Goal: Information Seeking & Learning: Learn about a topic

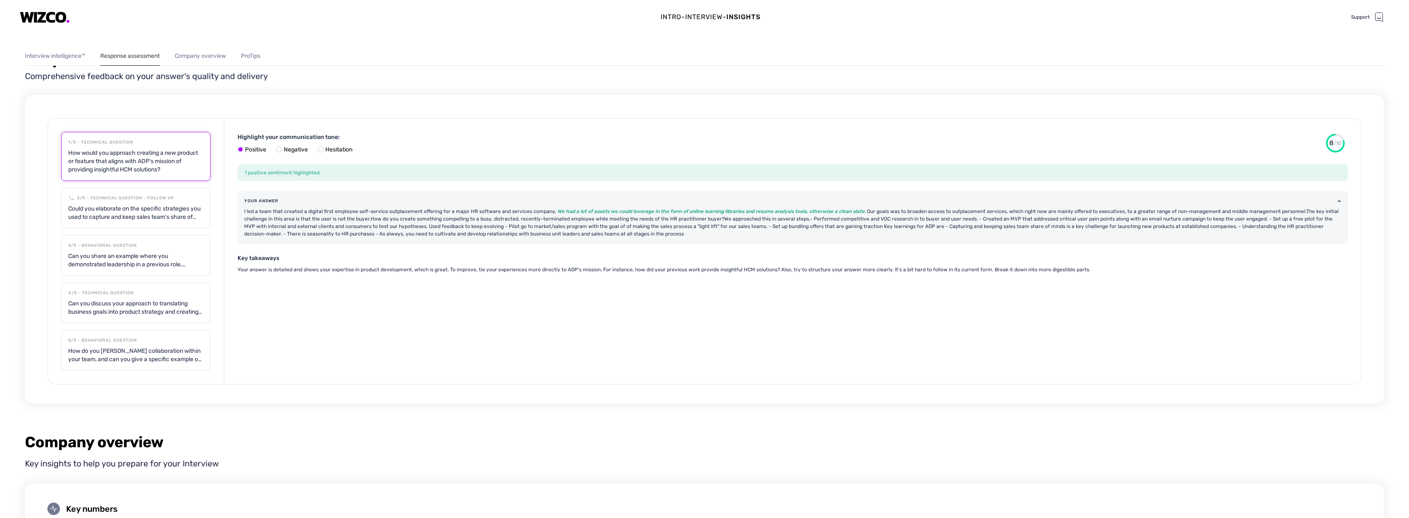
scroll to position [467, 0]
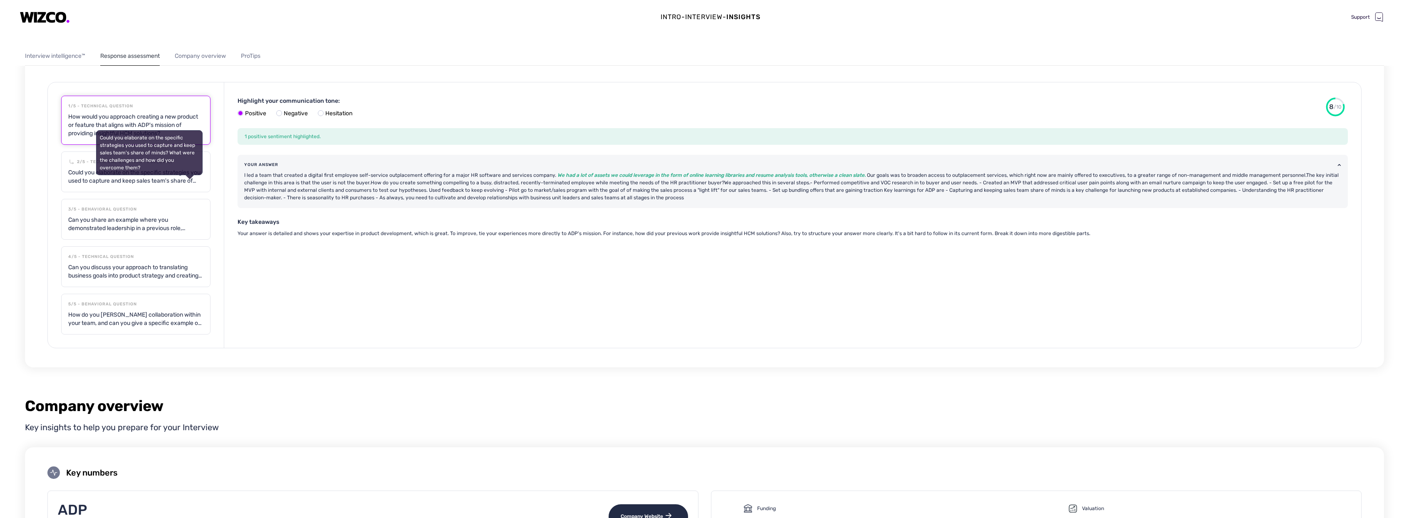
click at [87, 177] on div "Could you elaborate on the specific strategies you used to capture and keep sal…" at bounding box center [135, 177] width 135 height 17
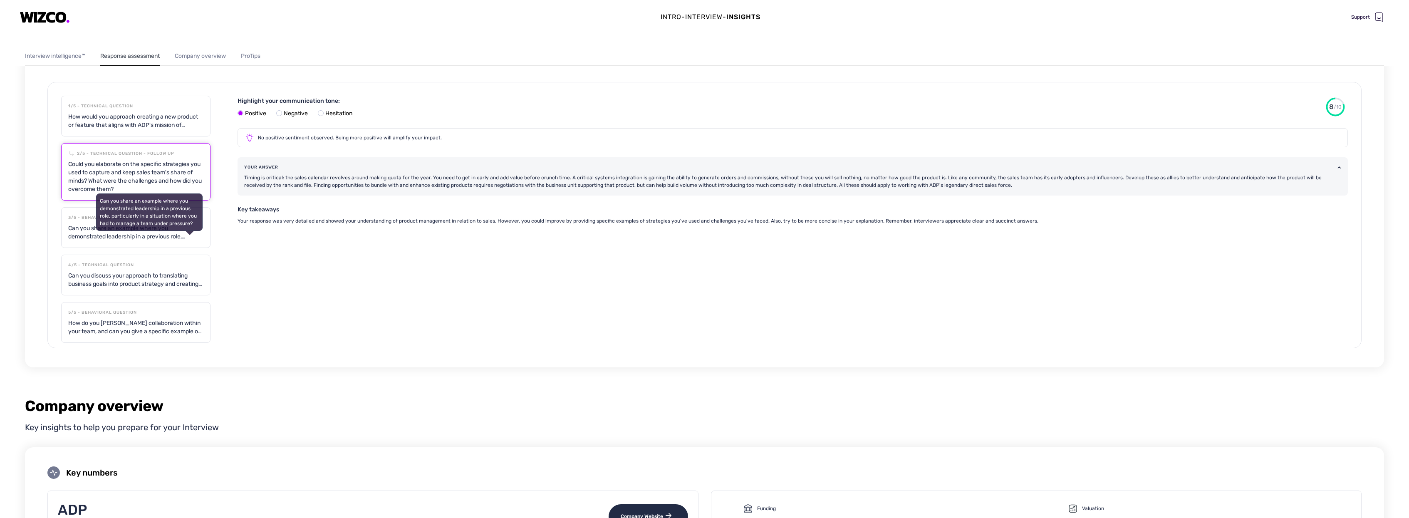
click at [87, 227] on div "Can you share an example where you demonstrated leadership in a previous role, …" at bounding box center [135, 232] width 135 height 17
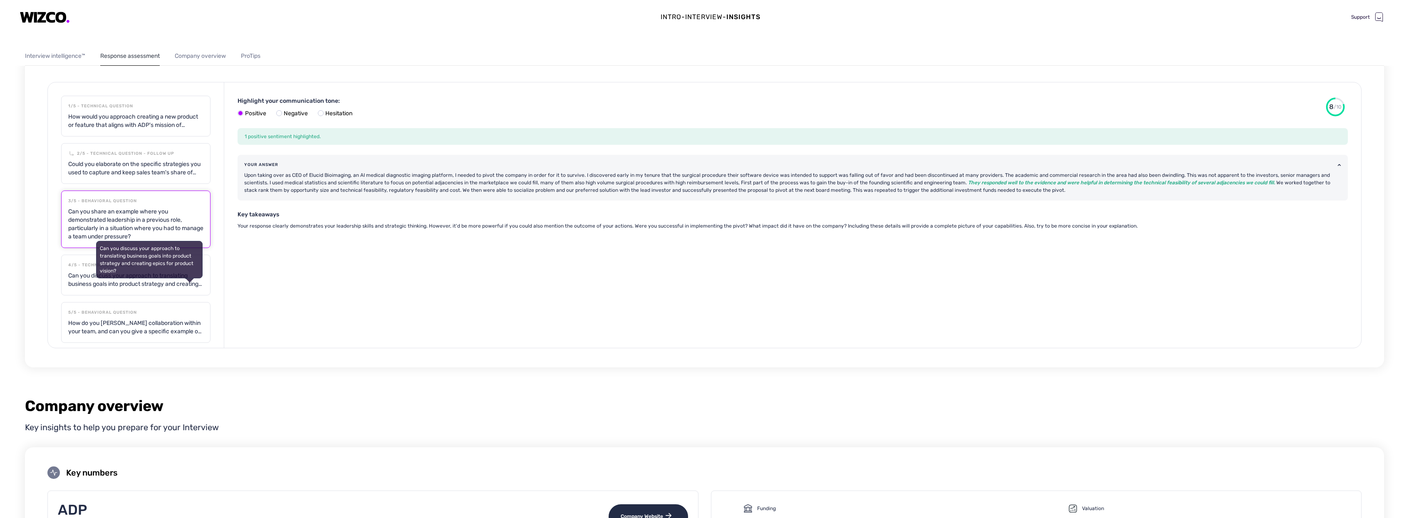
click at [82, 276] on div "Can you discuss your approach to translating business goals into product strate…" at bounding box center [135, 280] width 135 height 17
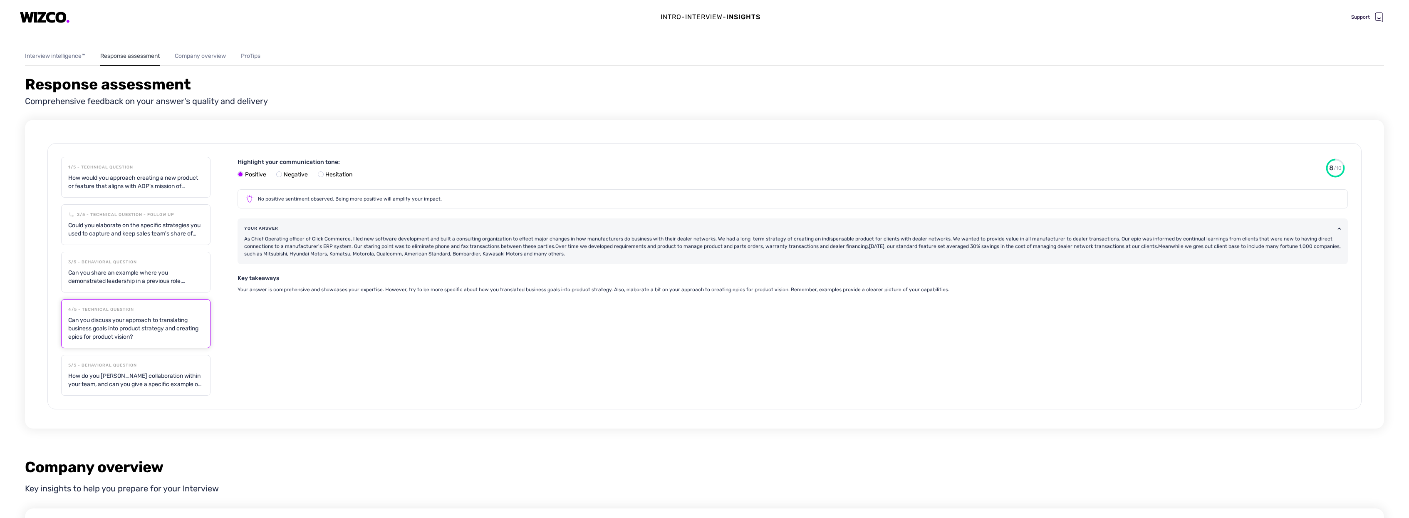
scroll to position [407, 0]
click at [96, 374] on div "How do you foster collaboration within your team, and can you give a specific e…" at bounding box center [135, 379] width 135 height 17
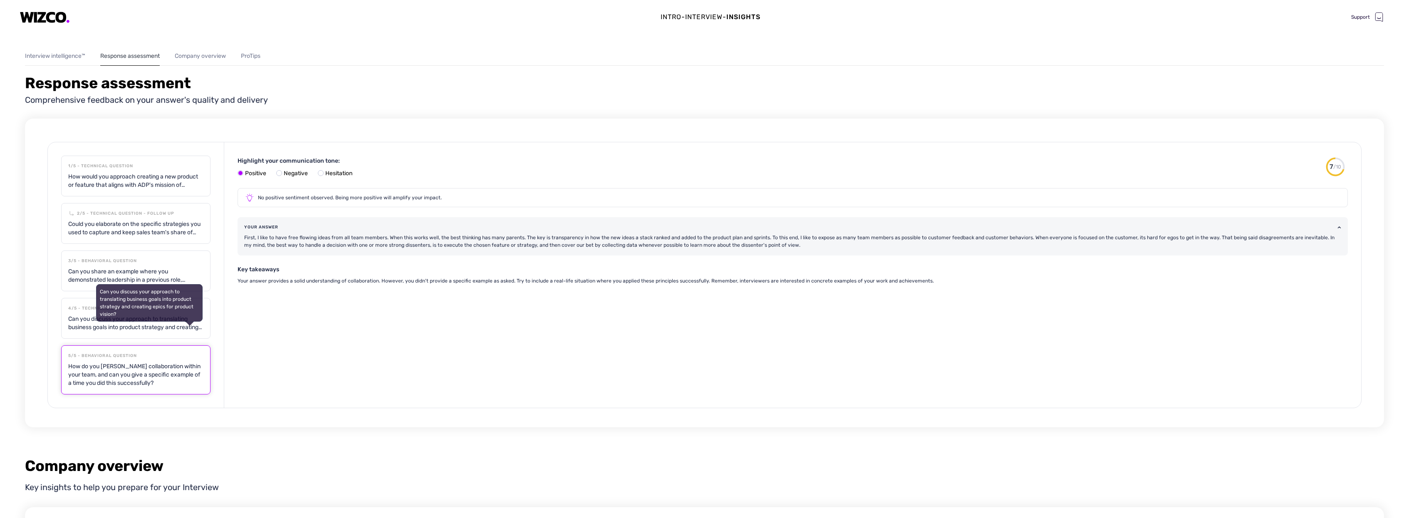
click at [84, 325] on div "Can you discuss your approach to translating business goals into product strate…" at bounding box center [135, 323] width 135 height 17
